Goal: Task Accomplishment & Management: Manage account settings

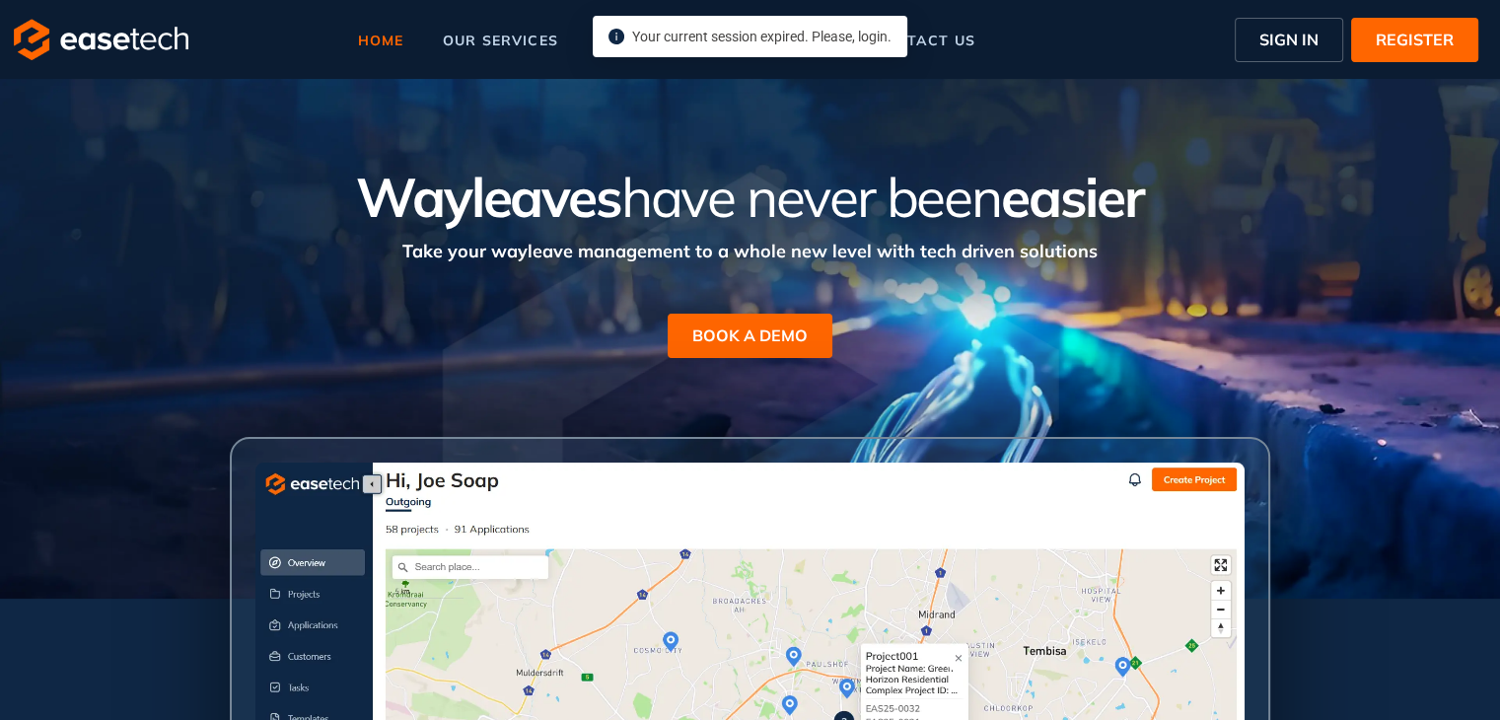
click at [1270, 51] on button "SIGN IN" at bounding box center [1289, 40] width 109 height 44
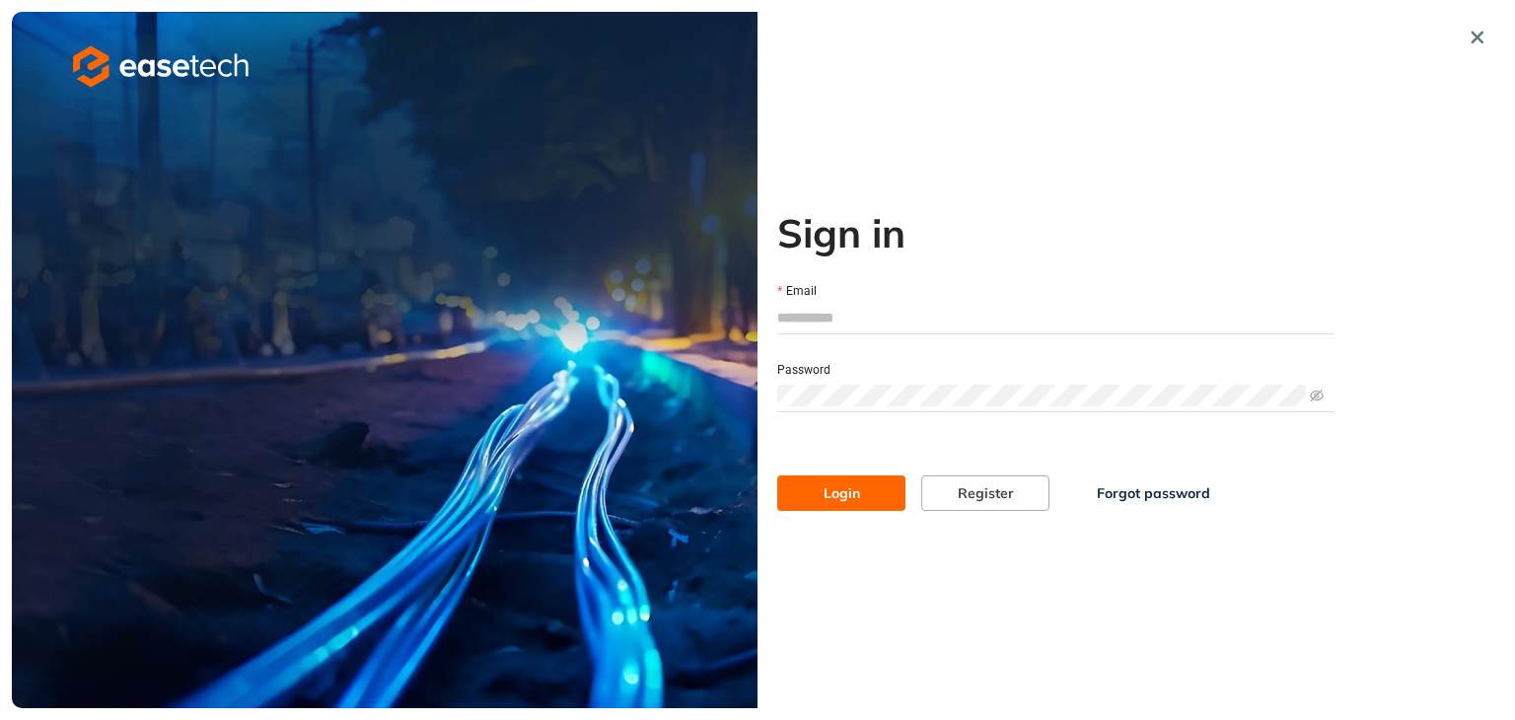
type input "**********"
click at [836, 496] on span "Login" at bounding box center [842, 493] width 36 height 22
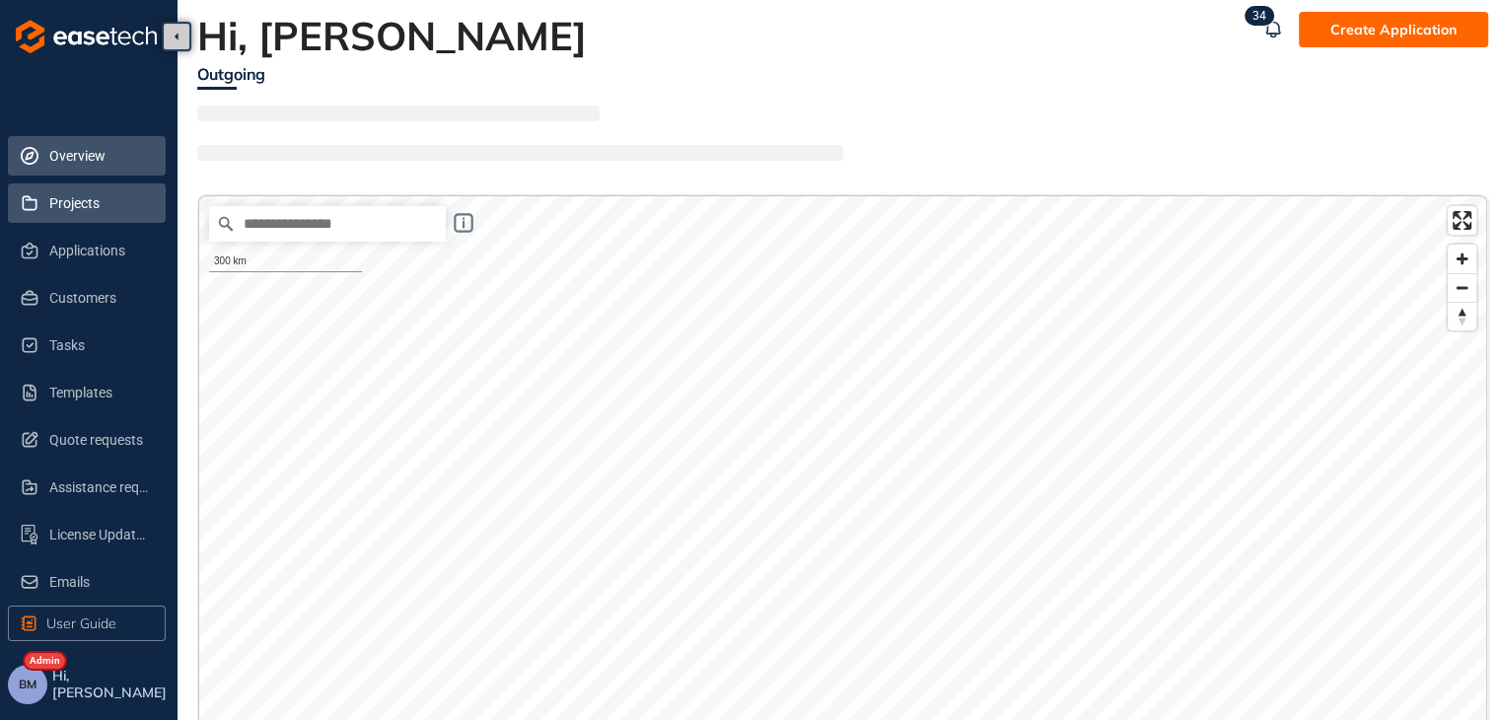
click at [100, 202] on span "Projects" at bounding box center [99, 202] width 101 height 39
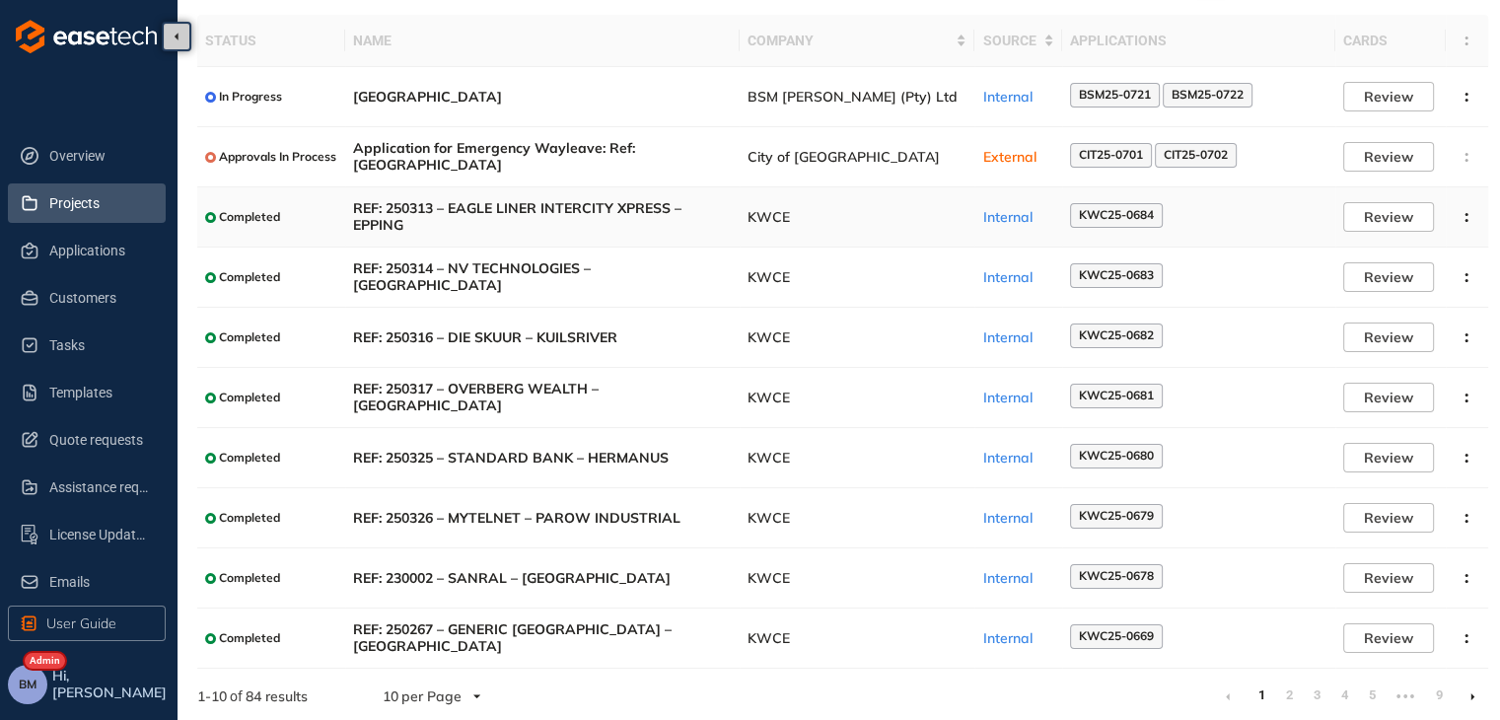
scroll to position [120, 0]
click at [1292, 691] on link "2" at bounding box center [1289, 694] width 20 height 30
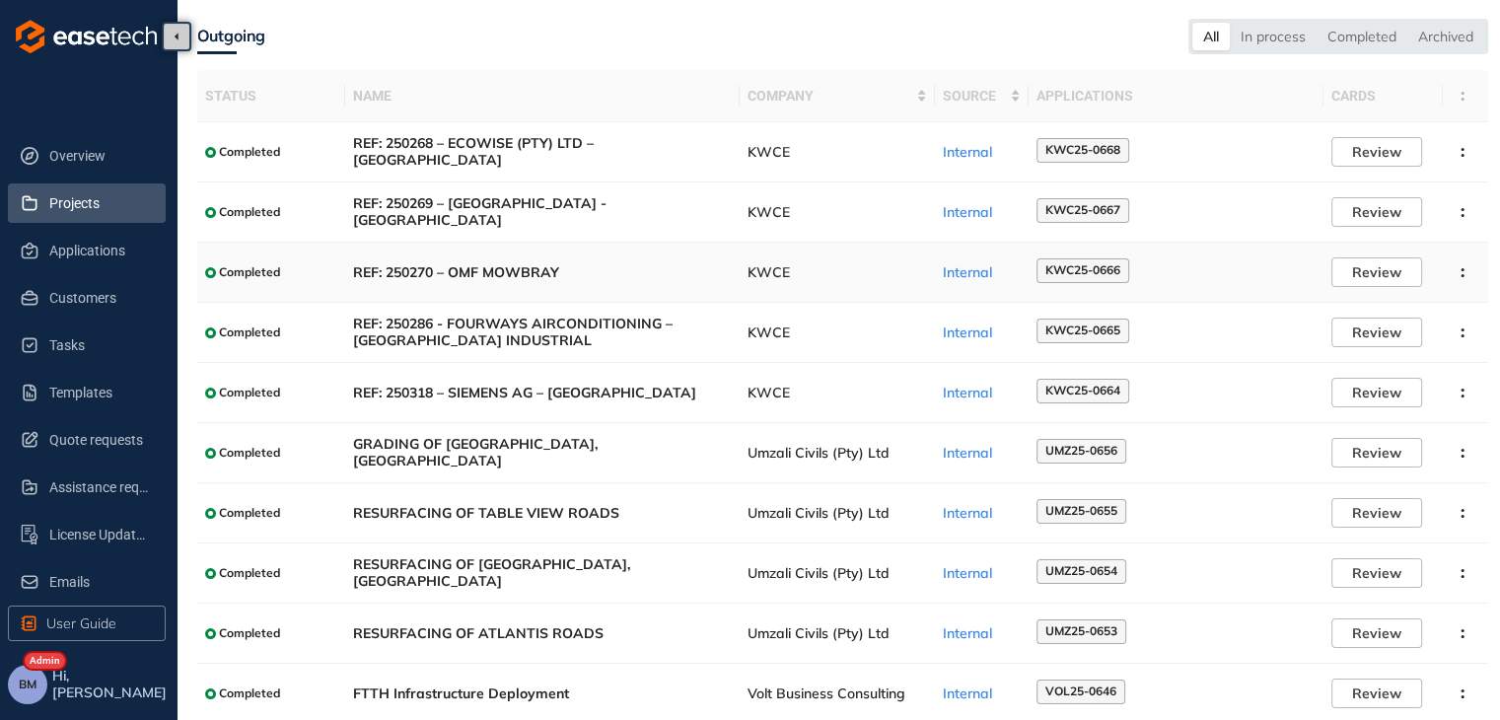
scroll to position [120, 0]
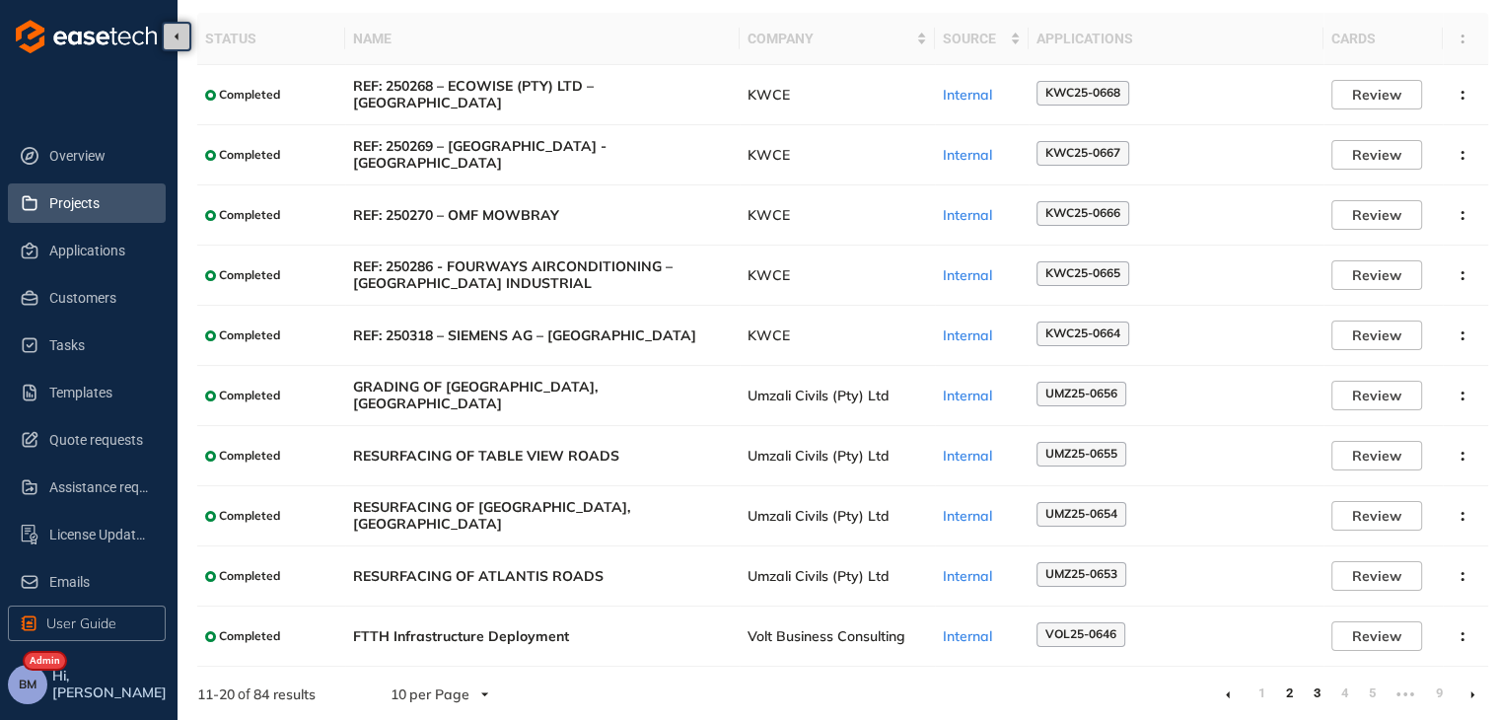
click at [1315, 695] on link "3" at bounding box center [1317, 694] width 20 height 30
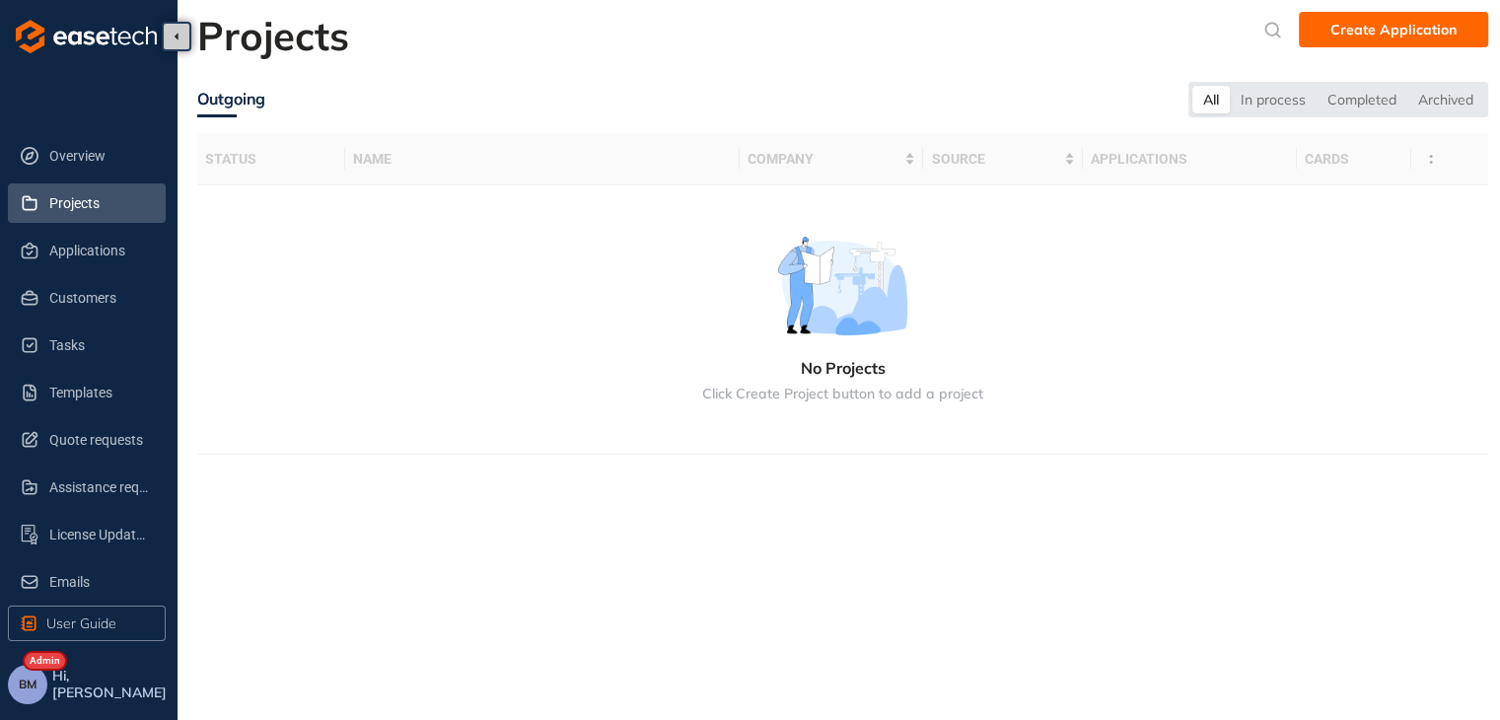
click at [1315, 695] on section "Projects Create Application Outgoing All In process Completed Archived Status N…" at bounding box center [839, 360] width 1323 height 720
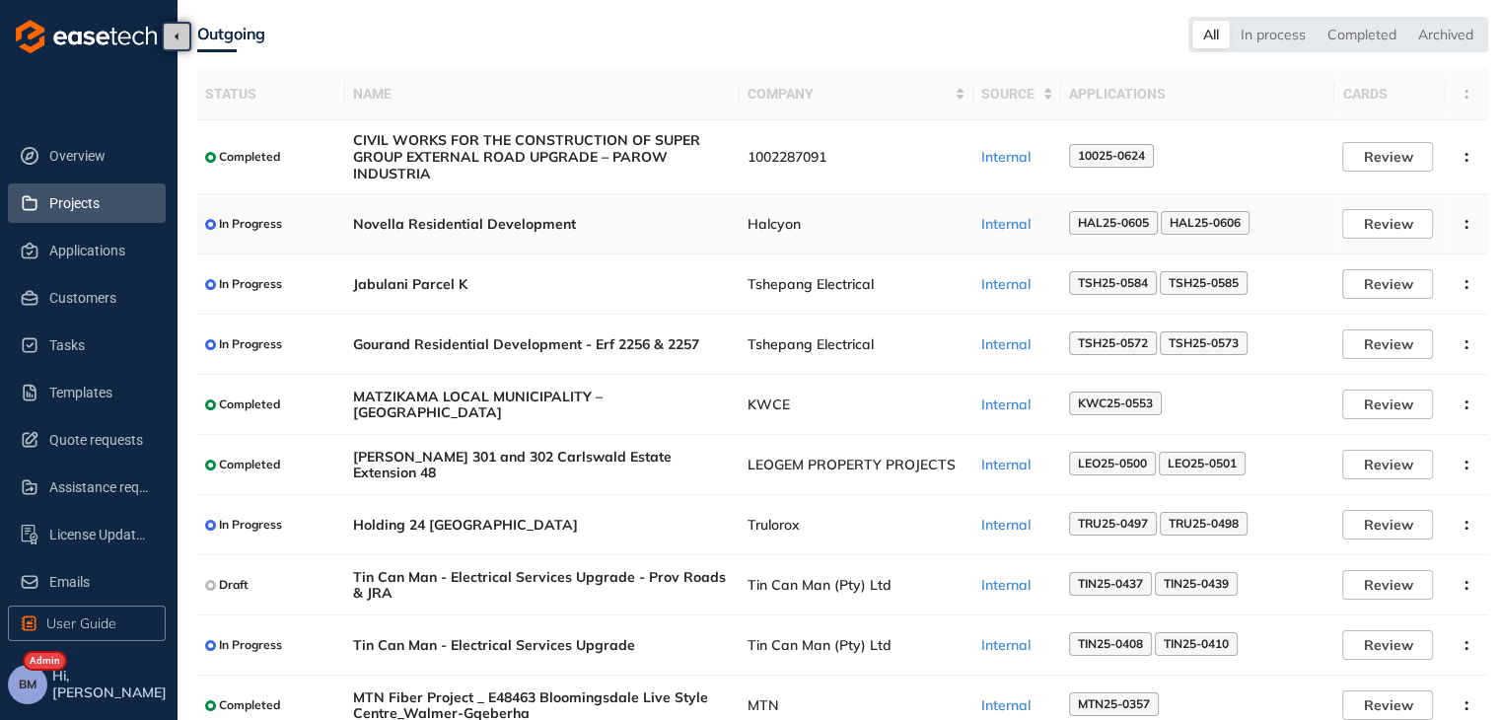
scroll to position [134, 0]
